Goal: Check status: Check status

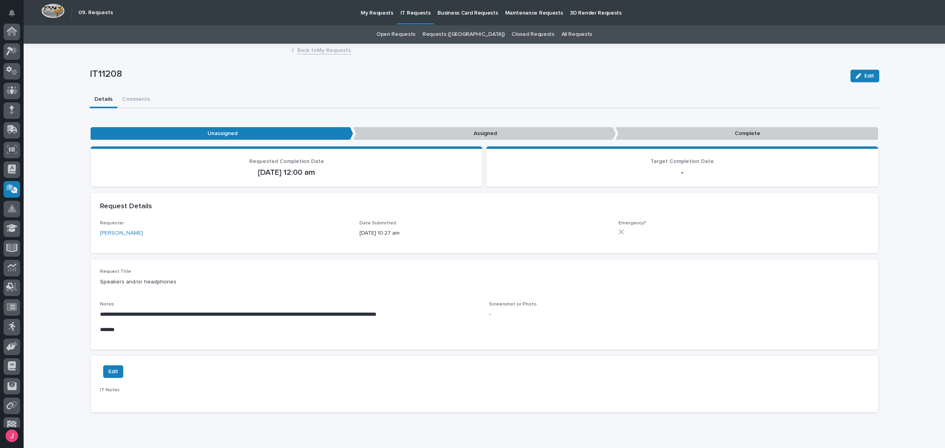
scroll to position [48, 0]
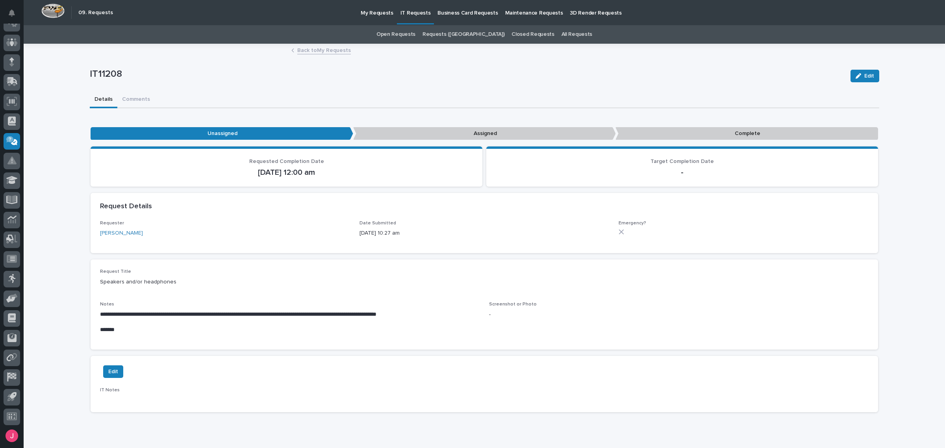
click at [373, 15] on p "My Requests" at bounding box center [377, 8] width 33 height 17
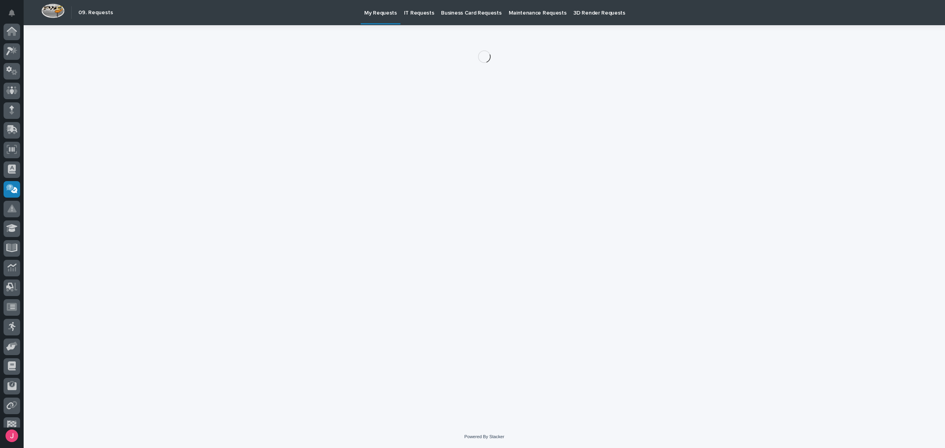
scroll to position [48, 0]
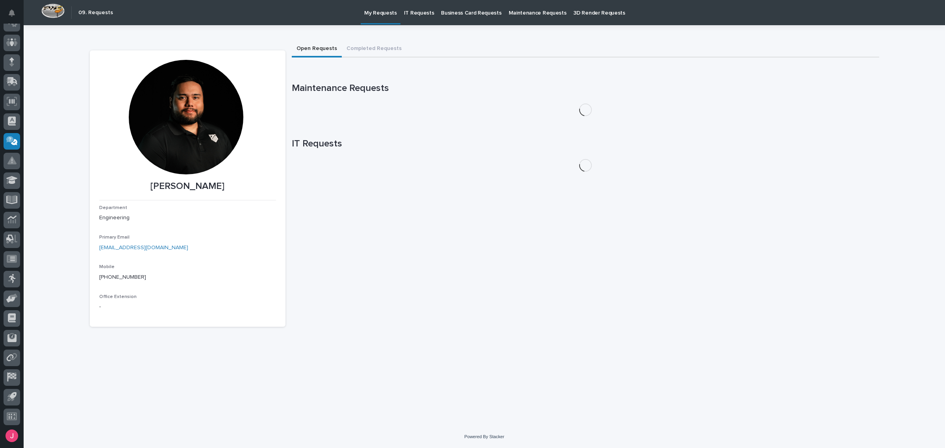
click at [43, 13] on img at bounding box center [52, 11] width 23 height 15
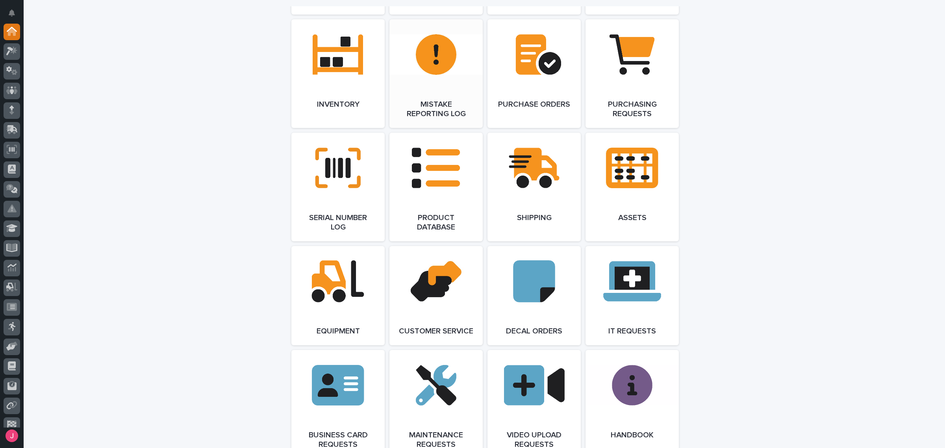
scroll to position [984, 0]
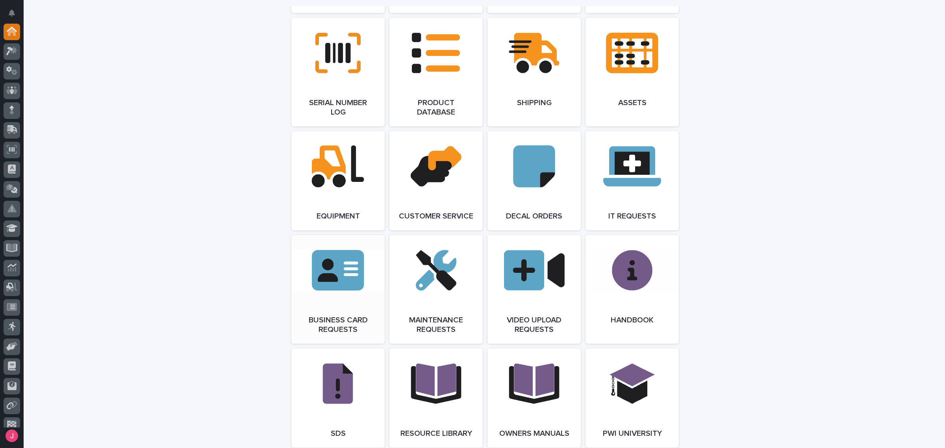
click at [333, 321] on link "Open Link" at bounding box center [337, 289] width 93 height 109
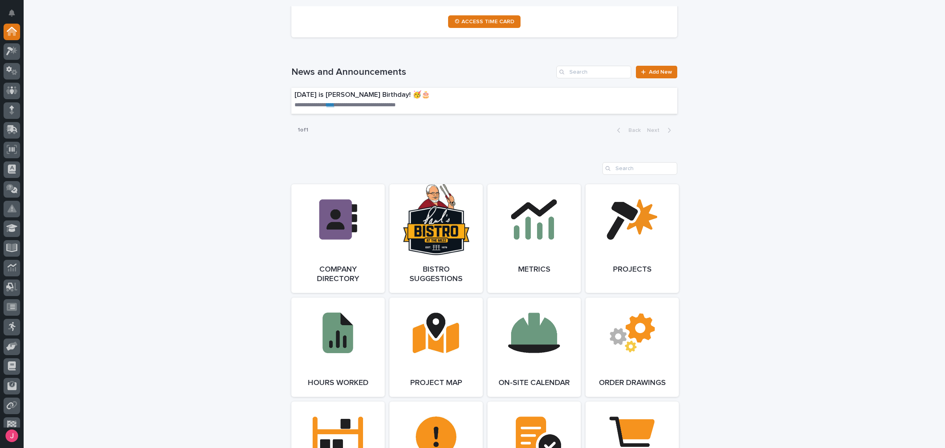
scroll to position [0, 0]
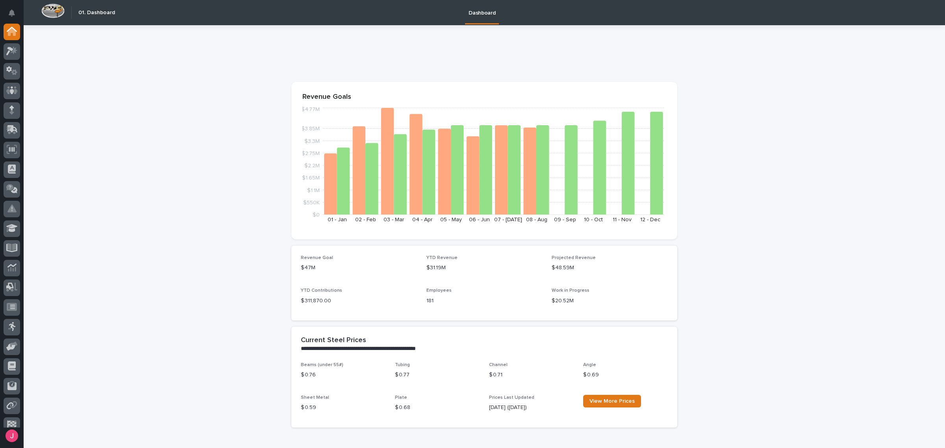
drag, startPoint x: 129, startPoint y: 168, endPoint x: 138, endPoint y: 171, distance: 9.2
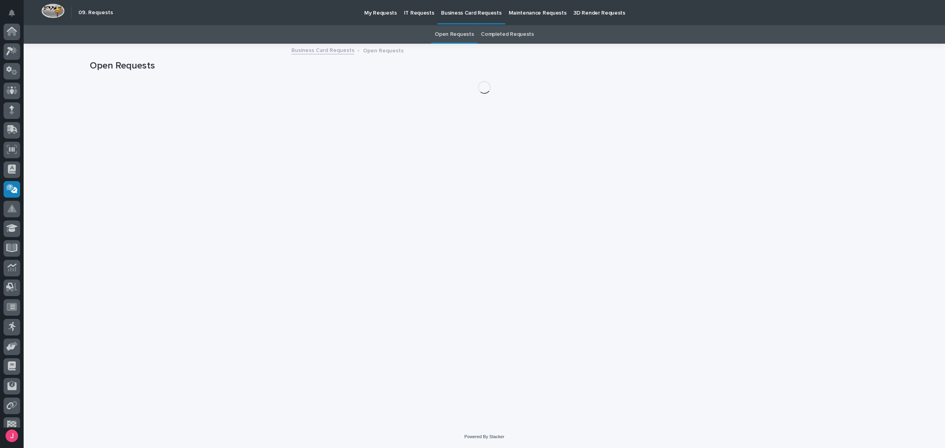
scroll to position [48, 0]
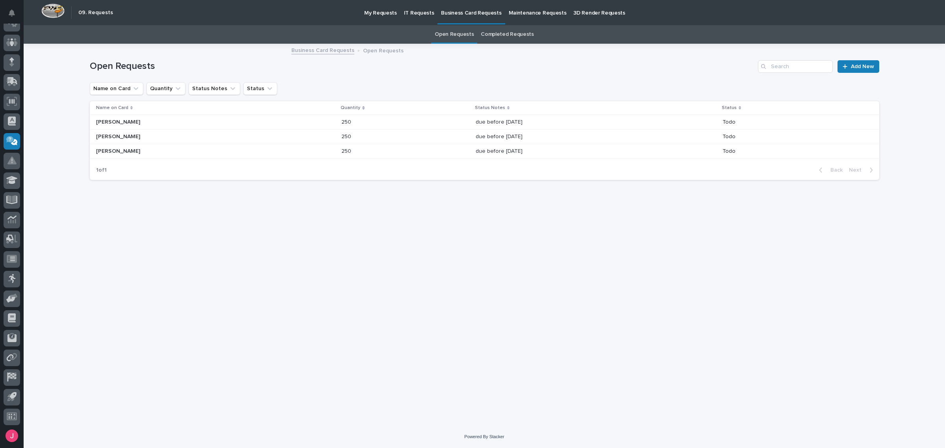
click at [57, 17] on img at bounding box center [52, 11] width 23 height 15
